Goal: Task Accomplishment & Management: Manage account settings

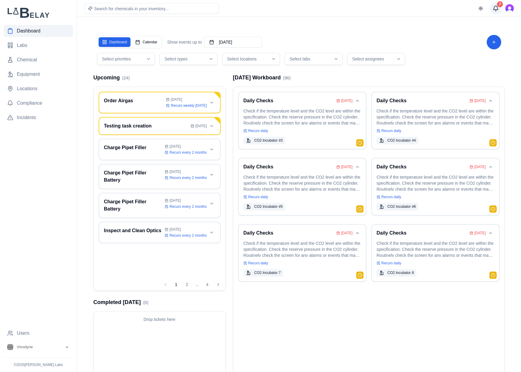
click at [498, 2] on div "7" at bounding box center [500, 4] width 6 height 6
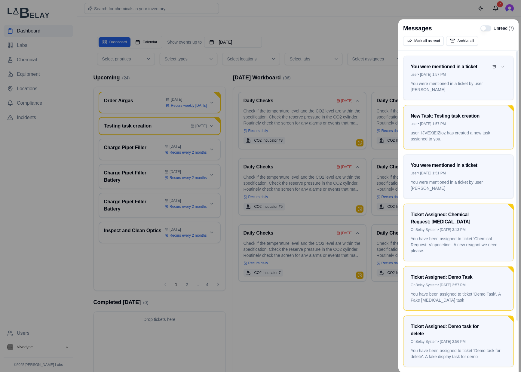
click at [460, 81] on p "You were mentioned in a ticket by user [PERSON_NAME]" at bounding box center [459, 87] width 96 height 12
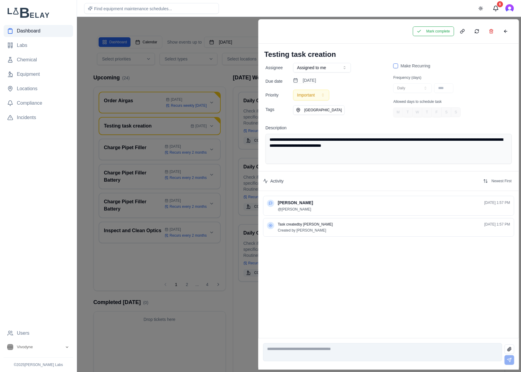
click at [403, 149] on textarea "**********" at bounding box center [388, 149] width 246 height 30
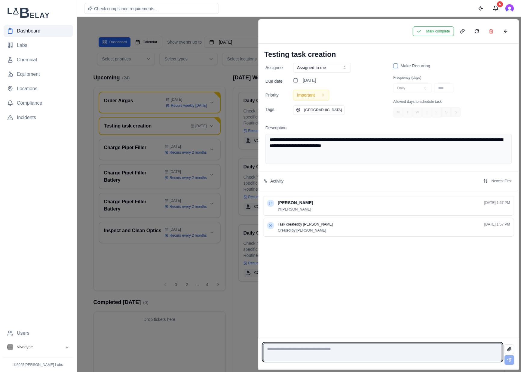
click at [376, 350] on textarea at bounding box center [382, 352] width 239 height 18
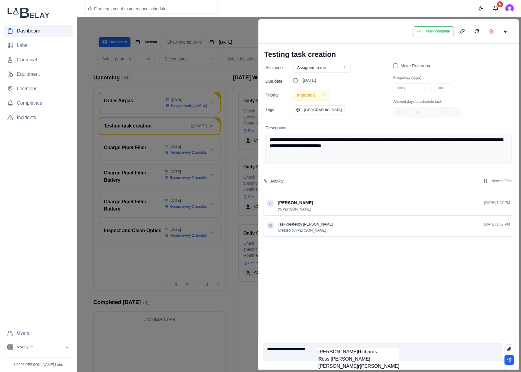
click at [336, 359] on span "R oss [PERSON_NAME]" at bounding box center [344, 358] width 52 height 5
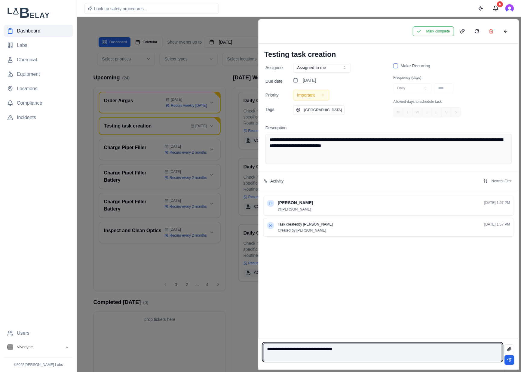
click at [287, 347] on textarea "**********" at bounding box center [382, 352] width 239 height 18
click at [376, 347] on textarea "**********" at bounding box center [382, 352] width 239 height 18
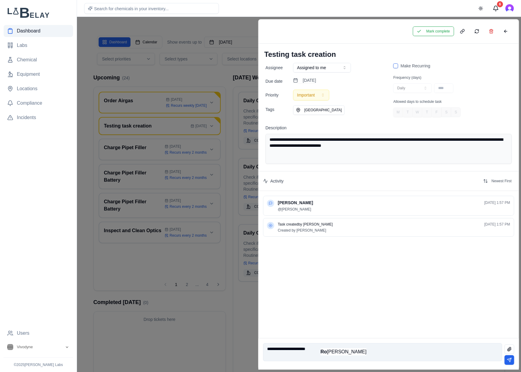
click at [342, 350] on span "Ro [PERSON_NAME]" at bounding box center [343, 351] width 46 height 5
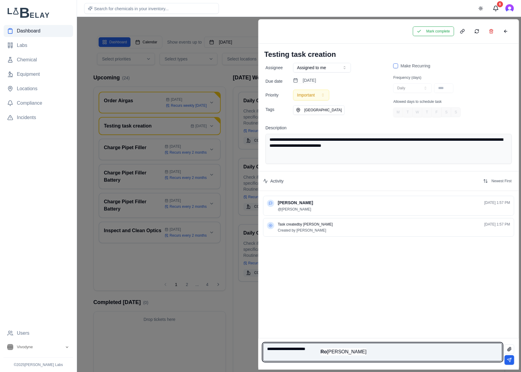
type textarea "**********"
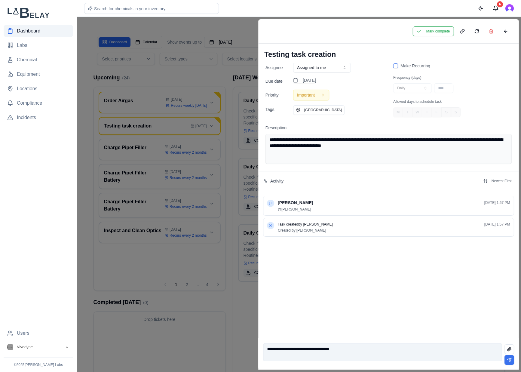
click at [510, 360] on button at bounding box center [509, 360] width 10 height 10
click at [503, 31] on button at bounding box center [505, 31] width 12 height 10
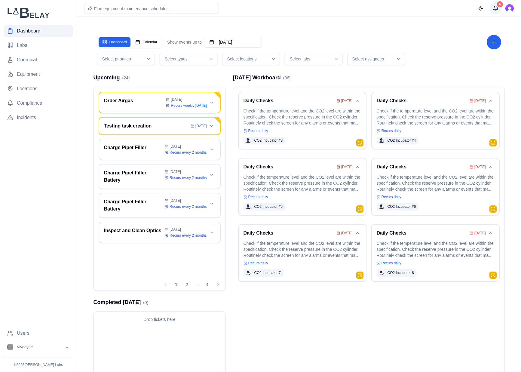
click at [497, 4] on div "6" at bounding box center [500, 4] width 6 height 6
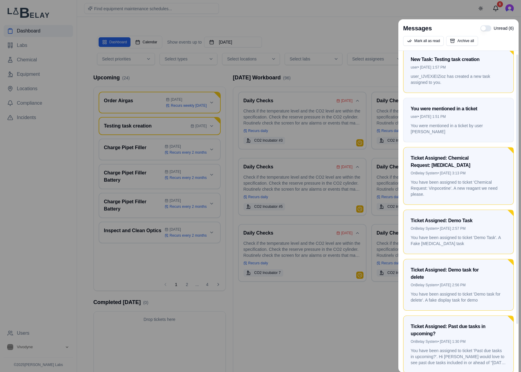
scroll to position [60, 0]
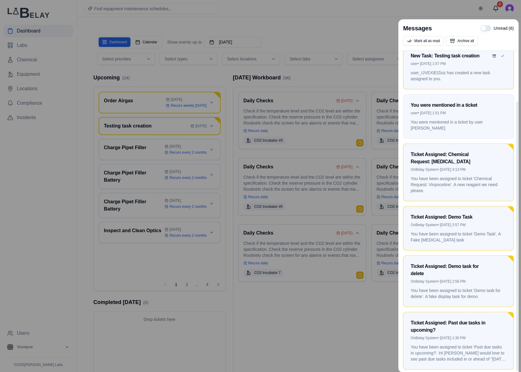
click at [457, 66] on div "user • [DATE] 1:57 PM" at bounding box center [459, 63] width 96 height 5
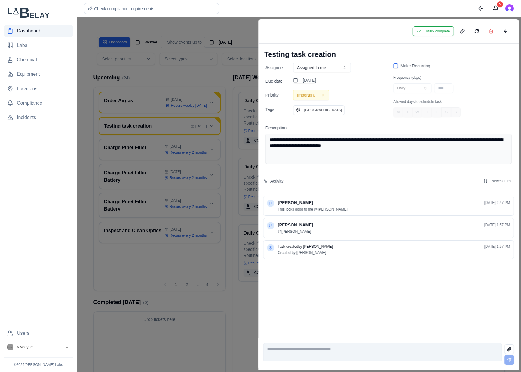
click at [340, 66] on button "Assigned to me" at bounding box center [322, 68] width 58 height 10
click at [270, 34] on button "Discard" at bounding box center [275, 31] width 20 height 10
click at [508, 31] on button at bounding box center [505, 31] width 12 height 10
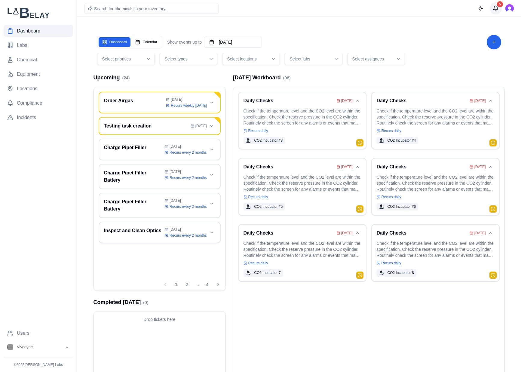
click at [497, 7] on button "5" at bounding box center [496, 8] width 12 height 12
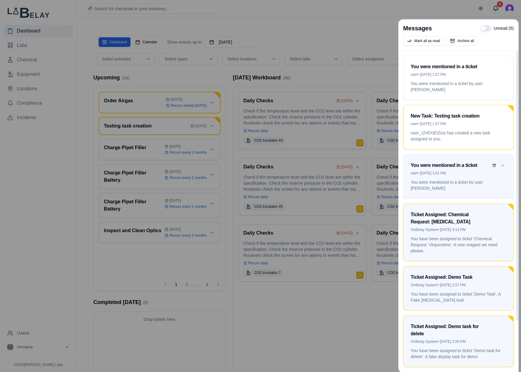
click at [482, 181] on p "You were mentioned in a ticket by user [PERSON_NAME]" at bounding box center [459, 185] width 96 height 12
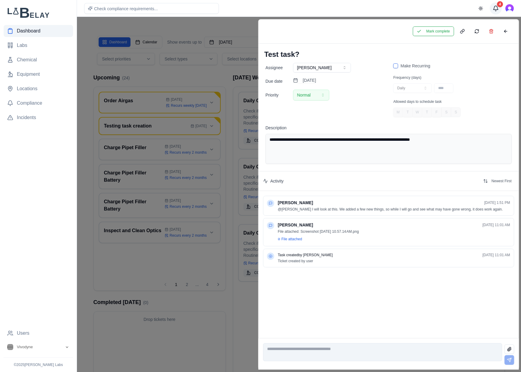
click at [500, 11] on button "4" at bounding box center [496, 8] width 12 height 12
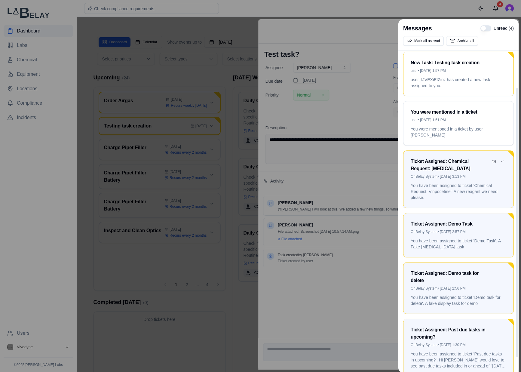
scroll to position [62, 0]
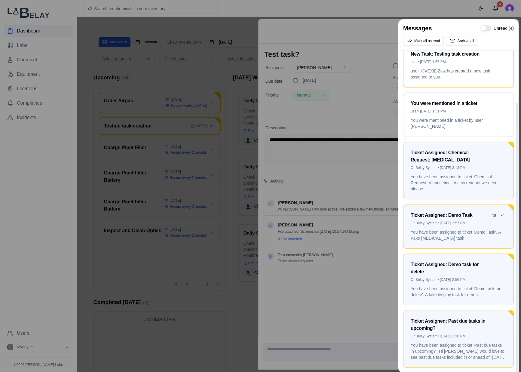
click at [463, 229] on p "You have been assigned to ticket 'Demo Task'. A Fake [MEDICAL_DATA] task" at bounding box center [459, 235] width 96 height 12
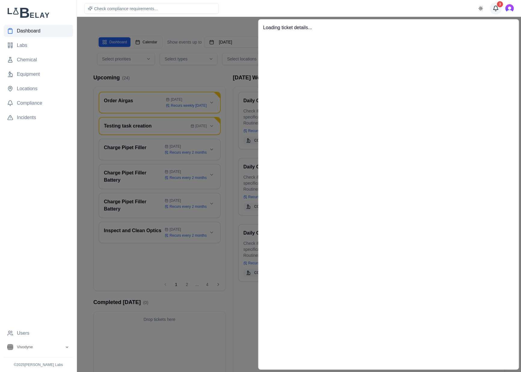
click at [496, 4] on button "3" at bounding box center [496, 8] width 12 height 12
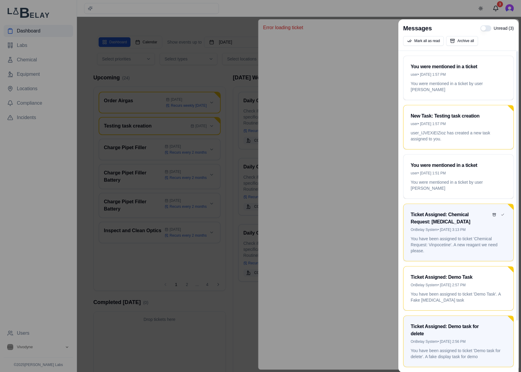
click at [484, 225] on div "Ticket Assigned: Chemical Request: [MEDICAL_DATA]" at bounding box center [450, 218] width 78 height 14
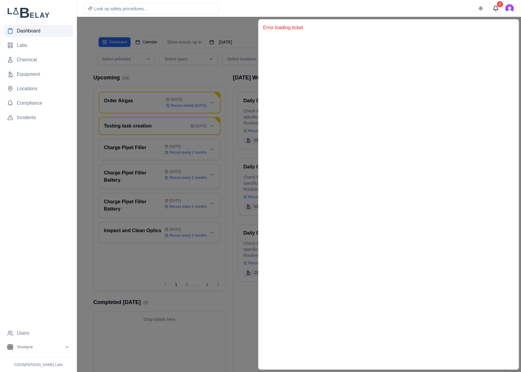
click at [167, 14] on div "Look up safety procedures... Toggle theme 2" at bounding box center [299, 8] width 444 height 17
click at [166, 31] on div at bounding box center [260, 194] width 521 height 355
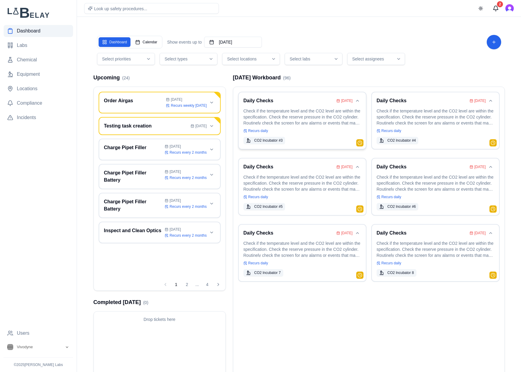
click at [319, 116] on p "Check if the temperature level and the CO2 level are within the specification. …" at bounding box center [302, 116] width 118 height 17
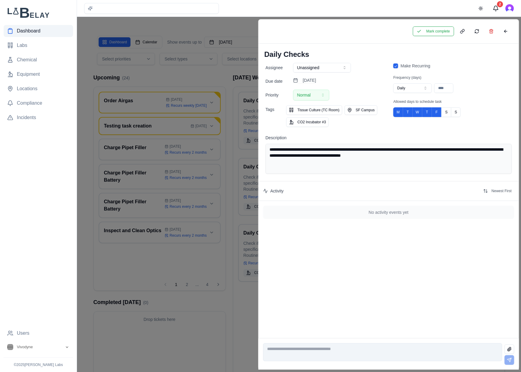
click at [425, 86] on icon "button" at bounding box center [425, 88] width 5 height 5
type input "**"
click at [301, 30] on button "Save" at bounding box center [296, 31] width 15 height 10
click at [434, 32] on button "Mark complete" at bounding box center [432, 31] width 41 height 10
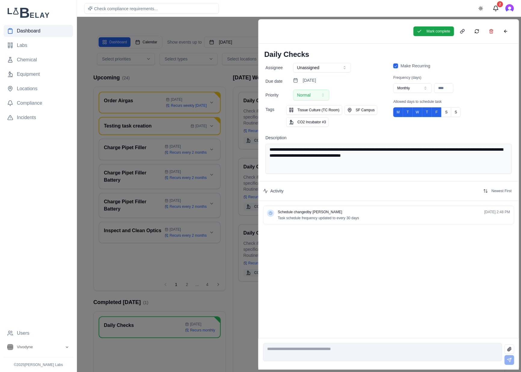
click at [512, 33] on div "Mark complete" at bounding box center [388, 31] width 261 height 24
click at [510, 32] on button at bounding box center [505, 31] width 12 height 10
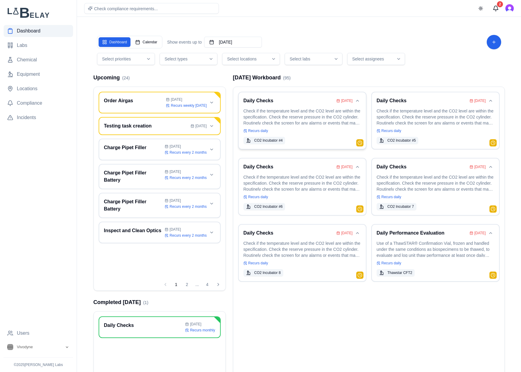
click at [316, 108] on p "Check if the temperature level and the CO2 level are within the specification. …" at bounding box center [302, 116] width 118 height 17
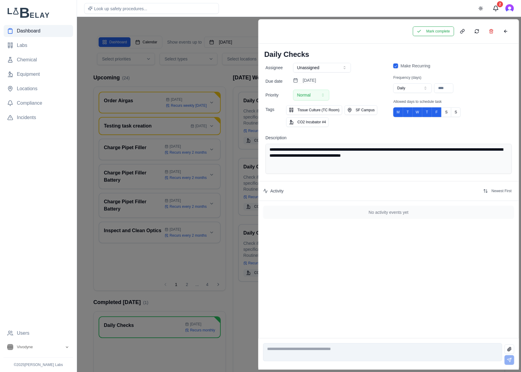
click at [342, 68] on icon "button" at bounding box center [344, 67] width 5 height 5
click at [383, 73] on div "Assignee Unassigned Due date [DATE] Priority Normal Tags Tissue Culture (TC Roo…" at bounding box center [388, 95] width 246 height 64
click at [419, 87] on button "Daily" at bounding box center [412, 88] width 38 height 10
type input "**"
click at [300, 28] on button "Save" at bounding box center [296, 31] width 15 height 10
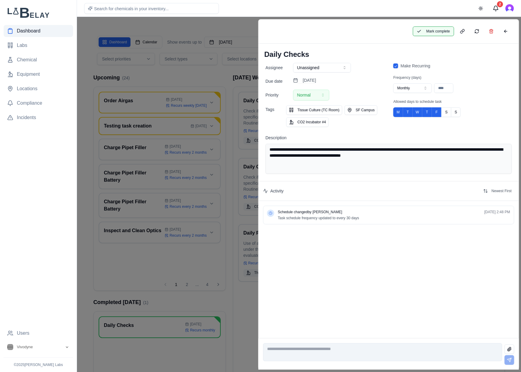
click at [436, 32] on button "Mark complete" at bounding box center [432, 31] width 41 height 10
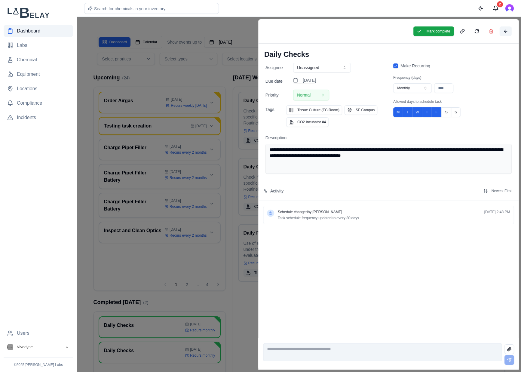
click at [507, 31] on button at bounding box center [505, 31] width 12 height 10
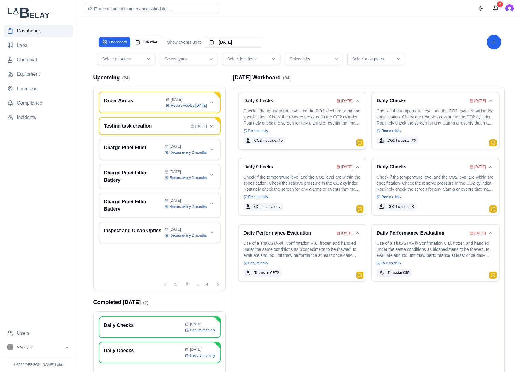
click at [313, 104] on h3 "Daily Checks" at bounding box center [288, 100] width 90 height 7
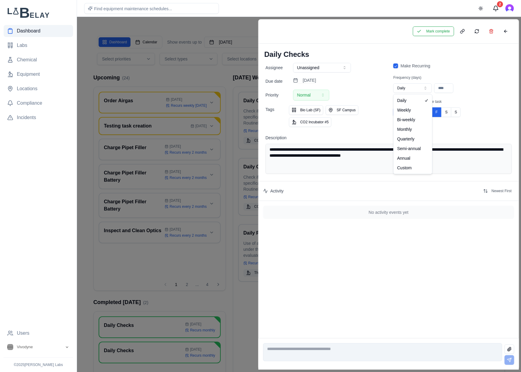
click at [419, 87] on button "Daily" at bounding box center [412, 88] width 38 height 10
type input "**"
click at [303, 32] on button "Save" at bounding box center [296, 31] width 15 height 10
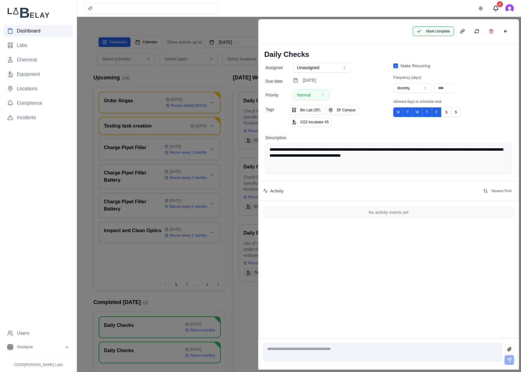
click at [436, 29] on button "Mark complete" at bounding box center [432, 31] width 41 height 10
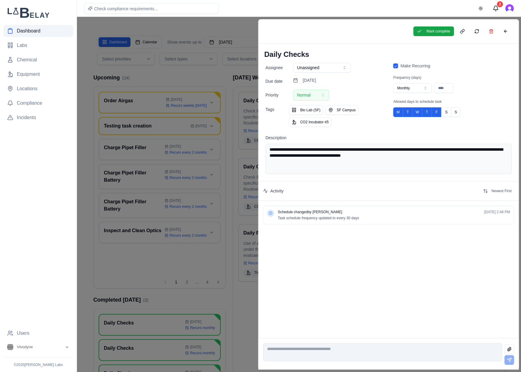
click at [511, 28] on div "Mark complete" at bounding box center [388, 31] width 261 height 24
click at [507, 31] on button at bounding box center [505, 31] width 12 height 10
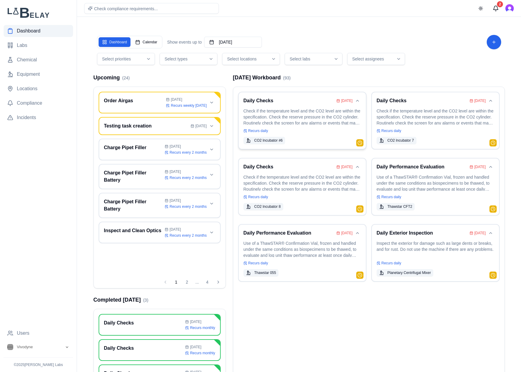
click at [319, 126] on div "Daily Checks [DATE] Check if the temperature level and the CO2 level are within…" at bounding box center [302, 120] width 118 height 47
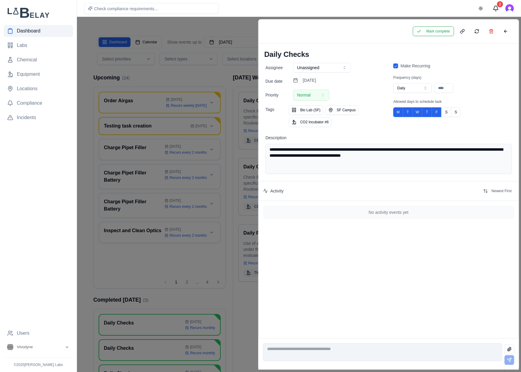
click at [405, 85] on button "Daily" at bounding box center [412, 88] width 38 height 10
type input "**"
click at [292, 32] on button "Save" at bounding box center [296, 31] width 15 height 10
click at [433, 33] on button "Mark complete" at bounding box center [432, 31] width 41 height 10
click at [503, 31] on button at bounding box center [505, 31] width 12 height 10
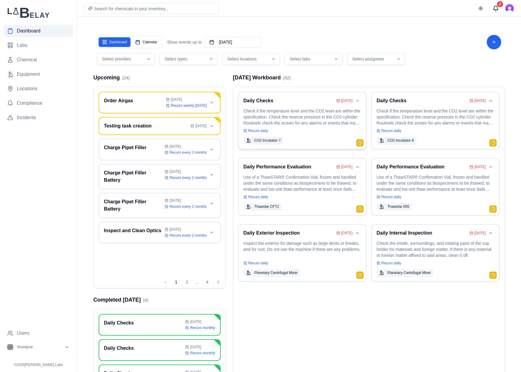
click at [318, 111] on p "Check if the temperature level and the CO2 level are within the specification. …" at bounding box center [302, 116] width 118 height 17
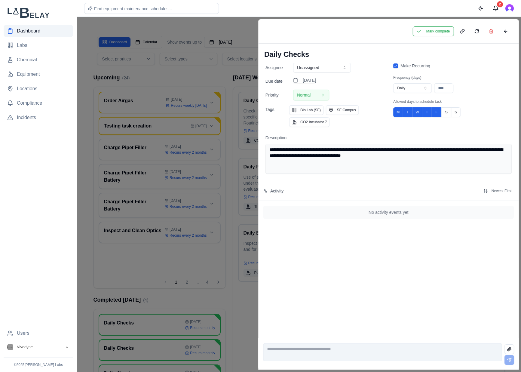
click at [412, 87] on button "Daily" at bounding box center [412, 88] width 38 height 10
type input "**"
click at [298, 30] on button "Save" at bounding box center [296, 31] width 15 height 10
click at [442, 31] on button "Mark complete" at bounding box center [432, 31] width 41 height 10
click at [508, 31] on button at bounding box center [505, 31] width 12 height 10
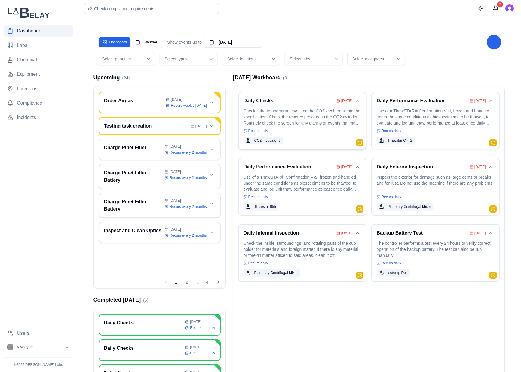
click at [320, 127] on div "Daily Checks [DATE] Check if the temperature level and the CO2 level are within…" at bounding box center [302, 120] width 118 height 47
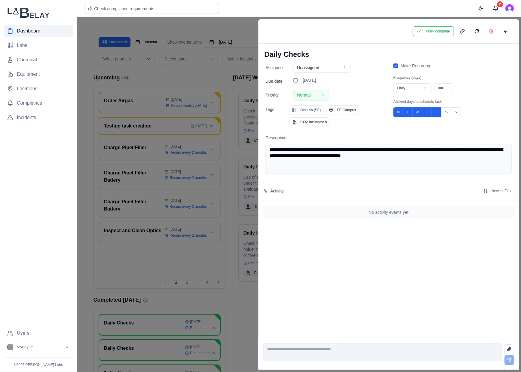
click at [334, 65] on button "Unassigned" at bounding box center [322, 68] width 58 height 10
click at [384, 61] on div "Daily Checks" at bounding box center [388, 53] width 261 height 19
click at [416, 85] on button "Daily" at bounding box center [412, 88] width 38 height 10
type input "**"
click at [299, 29] on button "Save" at bounding box center [296, 31] width 15 height 10
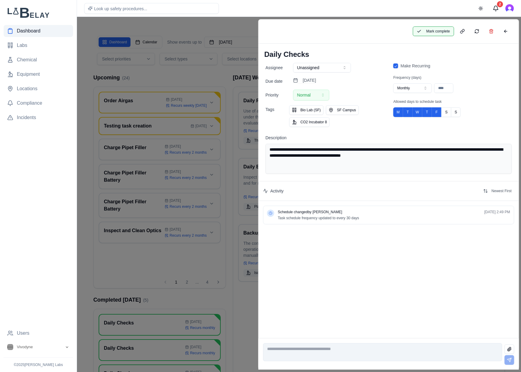
click at [432, 29] on button "Mark complete" at bounding box center [432, 31] width 41 height 10
click at [506, 32] on button at bounding box center [505, 31] width 12 height 10
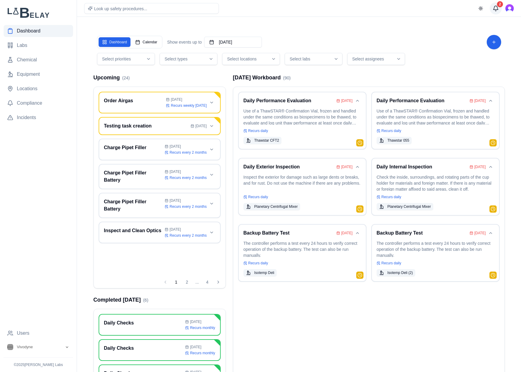
click at [498, 11] on button "2" at bounding box center [496, 8] width 12 height 12
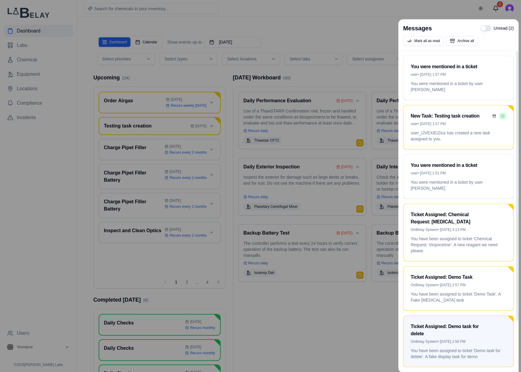
click at [502, 115] on button "Mark as unread" at bounding box center [502, 115] width 7 height 7
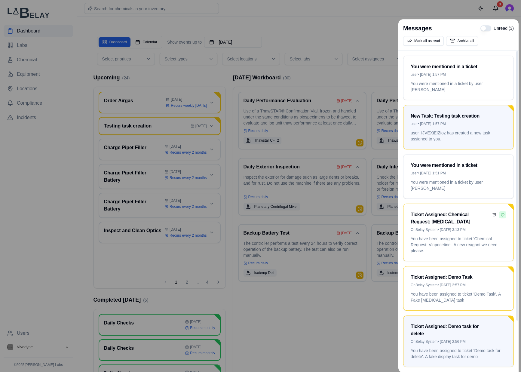
click at [504, 215] on button "Mark as unread" at bounding box center [502, 214] width 7 height 7
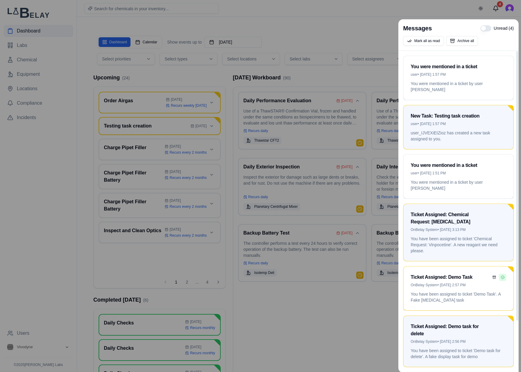
click at [503, 278] on button "Mark as unread" at bounding box center [502, 276] width 7 height 7
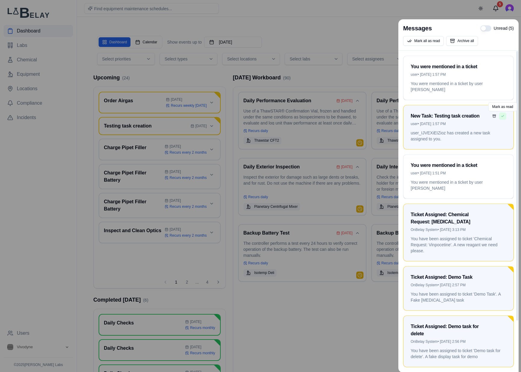
click at [502, 114] on button "Mark as read" at bounding box center [502, 115] width 7 height 7
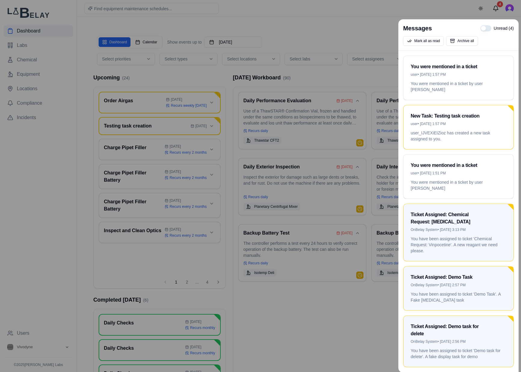
click at [471, 13] on div at bounding box center [260, 186] width 521 height 372
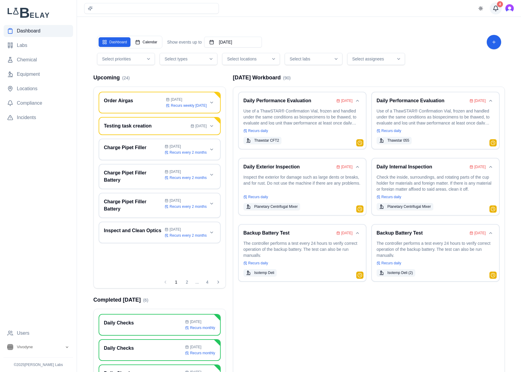
click at [498, 6] on div "4" at bounding box center [500, 4] width 6 height 6
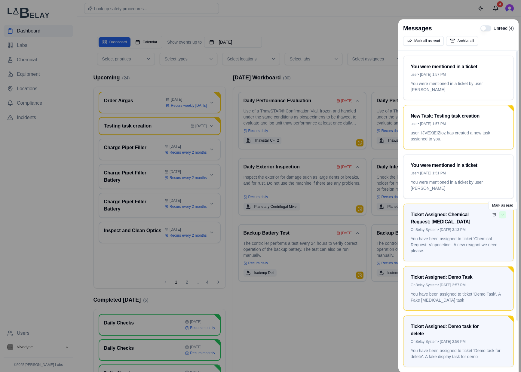
click at [502, 215] on button "Mark as read" at bounding box center [502, 214] width 7 height 7
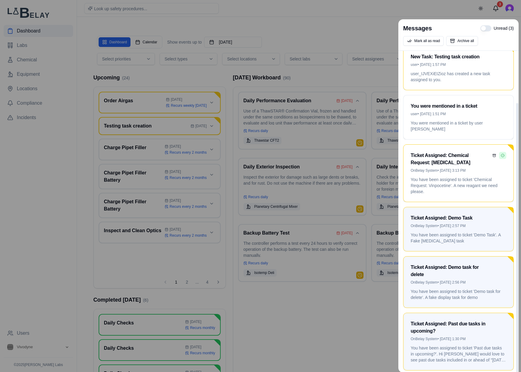
scroll to position [62, 0]
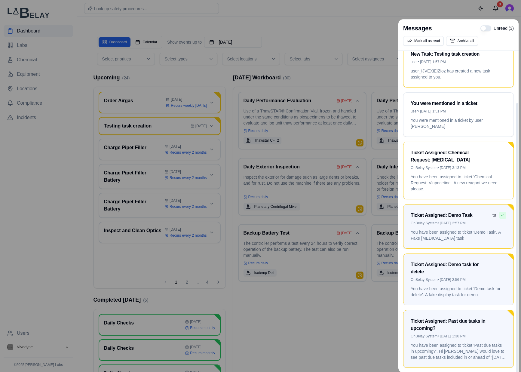
click at [503, 214] on button "Mark as read" at bounding box center [502, 215] width 7 height 7
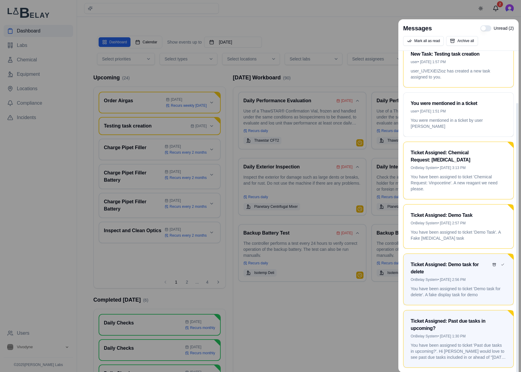
click at [503, 265] on button "Mark as read" at bounding box center [502, 264] width 7 height 7
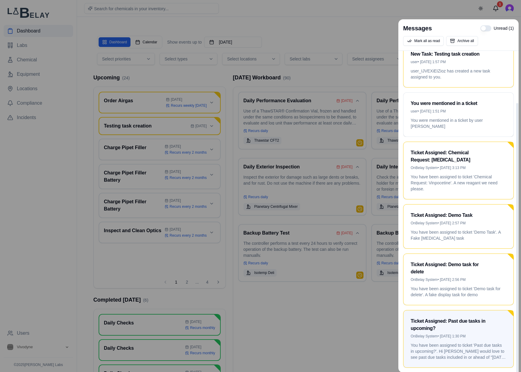
click at [383, 26] on div at bounding box center [260, 186] width 521 height 372
click at [497, 0] on div "Search for chemicals in your inventory... Toggle theme 1" at bounding box center [299, 8] width 444 height 17
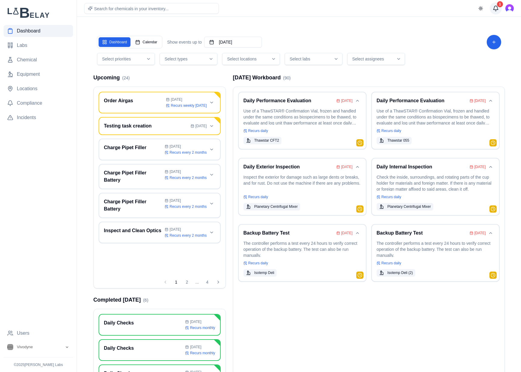
click at [496, 13] on button "1" at bounding box center [496, 8] width 12 height 12
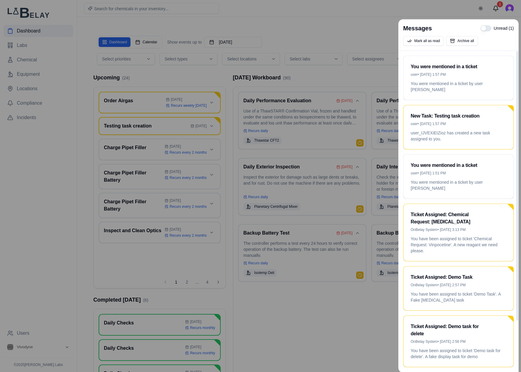
click at [481, 32] on div "Messages Unread ( 1 )" at bounding box center [458, 28] width 111 height 8
click at [484, 29] on button "Unread ( 1 )" at bounding box center [485, 28] width 11 height 6
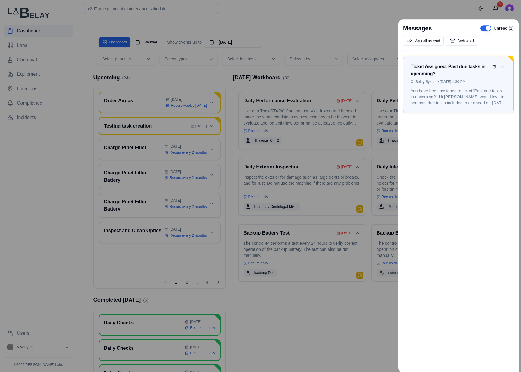
click at [502, 65] on button "Mark as read" at bounding box center [502, 66] width 7 height 7
click at [485, 27] on button "Unread ( 1 )" at bounding box center [485, 28] width 11 height 6
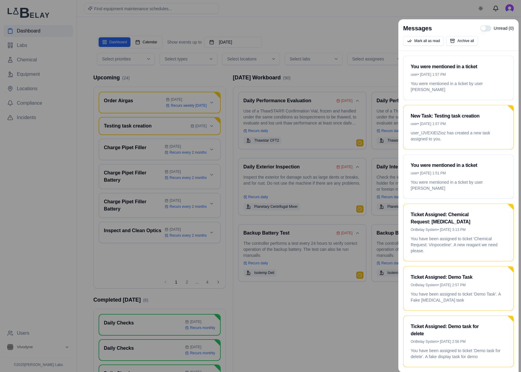
click at [452, 11] on div at bounding box center [260, 186] width 521 height 372
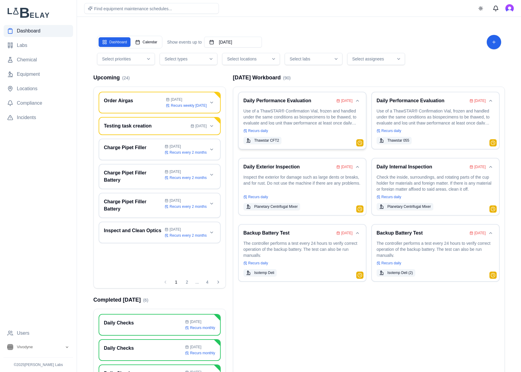
click at [314, 121] on p "Use of a ThawSTAR® Confirmation Vial, frozen and handled under the same conditi…" at bounding box center [302, 116] width 118 height 17
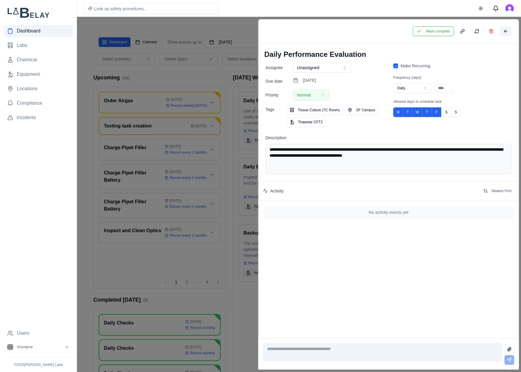
click at [503, 31] on button at bounding box center [505, 31] width 12 height 10
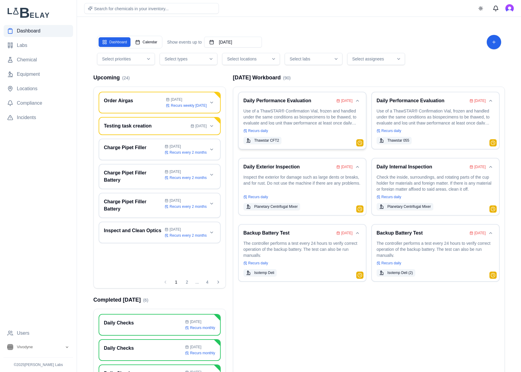
click at [334, 112] on p "Use of a ThawSTAR® Confirmation Vial, frozen and handled under the same conditi…" at bounding box center [302, 116] width 118 height 17
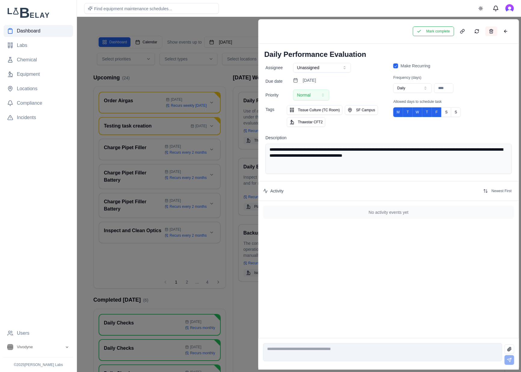
click at [491, 32] on button at bounding box center [491, 31] width 12 height 10
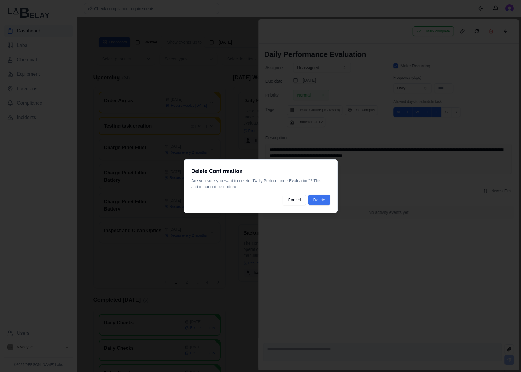
click at [322, 198] on button "Delete" at bounding box center [319, 199] width 22 height 11
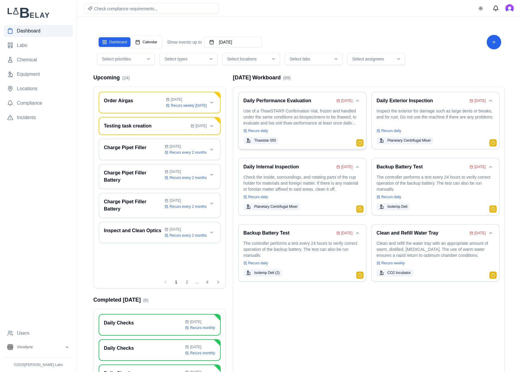
click at [313, 116] on p "Use of a ThawSTAR® Confirmation Vial, frozen and handled under the same conditi…" at bounding box center [302, 116] width 118 height 17
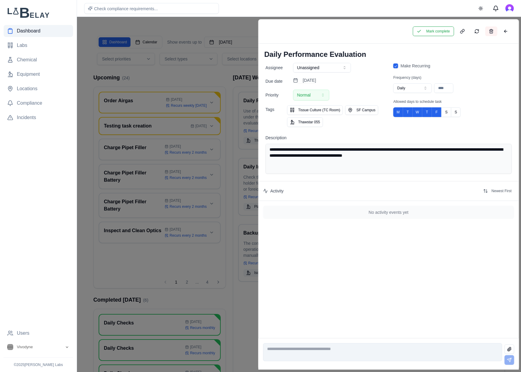
click at [491, 33] on button at bounding box center [491, 31] width 12 height 10
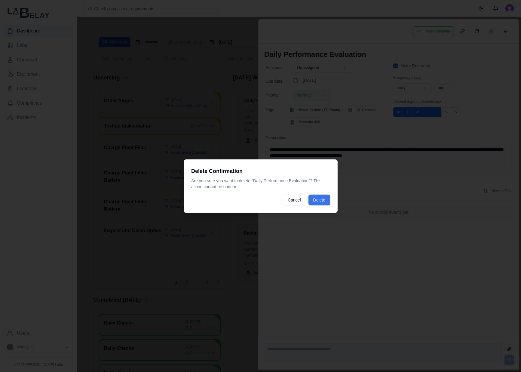
click at [323, 197] on button "Delete" at bounding box center [319, 199] width 22 height 11
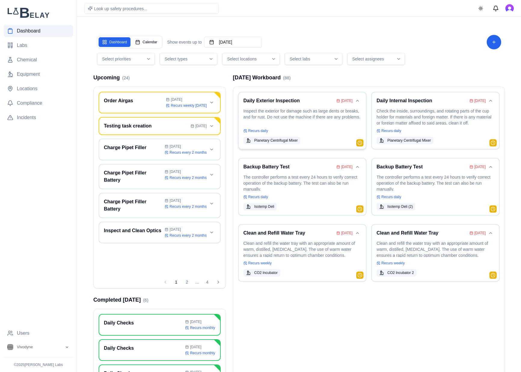
click at [313, 123] on p "Inspect the exterior for damage such as large dents or breaks, and for rust. Do…" at bounding box center [302, 116] width 118 height 17
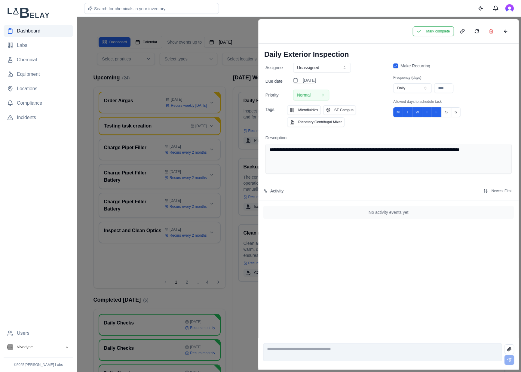
click at [511, 29] on div "Mark complete" at bounding box center [388, 31] width 261 height 24
click at [506, 32] on button at bounding box center [505, 31] width 12 height 10
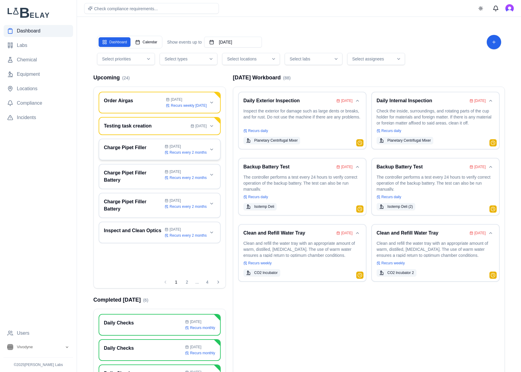
click at [142, 145] on h3 "Charge Pipet Filler" at bounding box center [133, 147] width 59 height 7
